Goal: Task Accomplishment & Management: Use online tool/utility

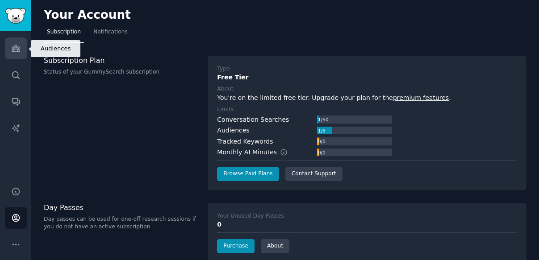
click at [16, 50] on icon "Sidebar" at bounding box center [15, 48] width 9 height 9
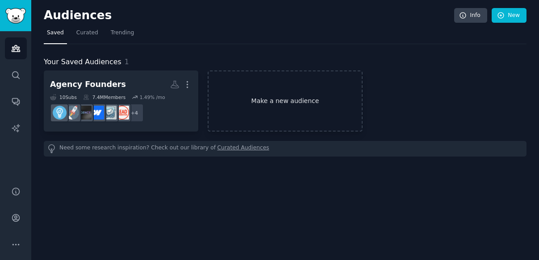
click at [273, 97] on link "Make a new audience" at bounding box center [285, 101] width 154 height 61
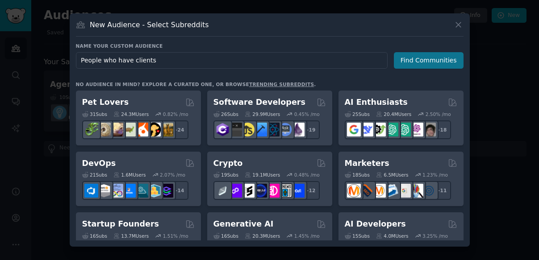
type input "People who have clients"
click at [425, 63] on button "Find Communities" at bounding box center [429, 60] width 70 height 17
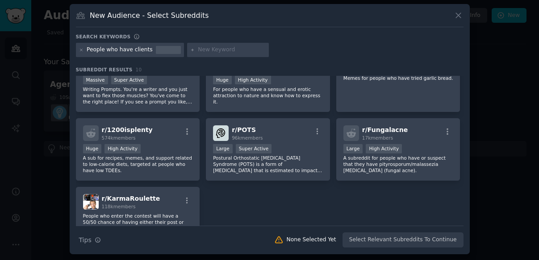
scroll to position [99, 0]
